Goal: Answer question/provide support: Share knowledge or assist other users

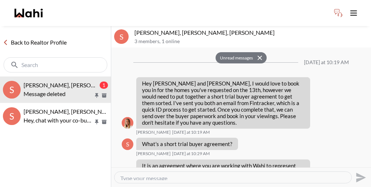
scroll to position [432, 0]
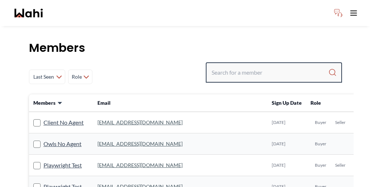
click at [264, 66] on input "Search input" at bounding box center [269, 72] width 117 height 13
type input "khalid"
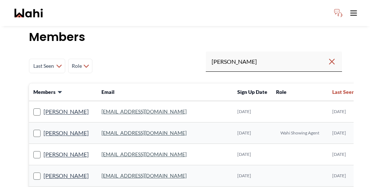
scroll to position [12, 0]
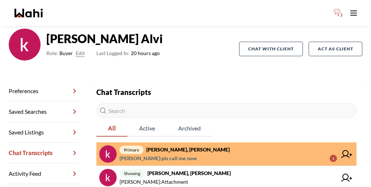
scroll to position [52, 0]
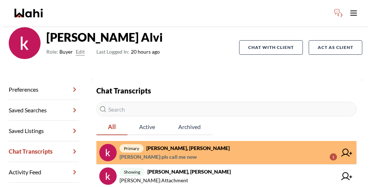
click at [222, 152] on span "khalid Alvi : pls call me now 1" at bounding box center [227, 156] width 217 height 9
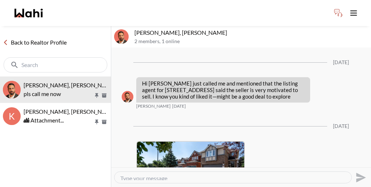
scroll to position [994, 0]
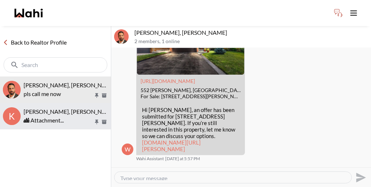
click at [52, 108] on span "khalid Alvi, Gautam, Behnam" at bounding box center [70, 111] width 93 height 7
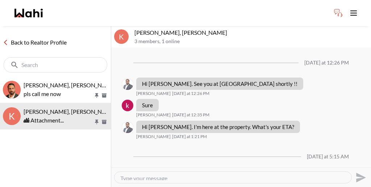
scroll to position [922, 0]
